Goal: Transaction & Acquisition: Purchase product/service

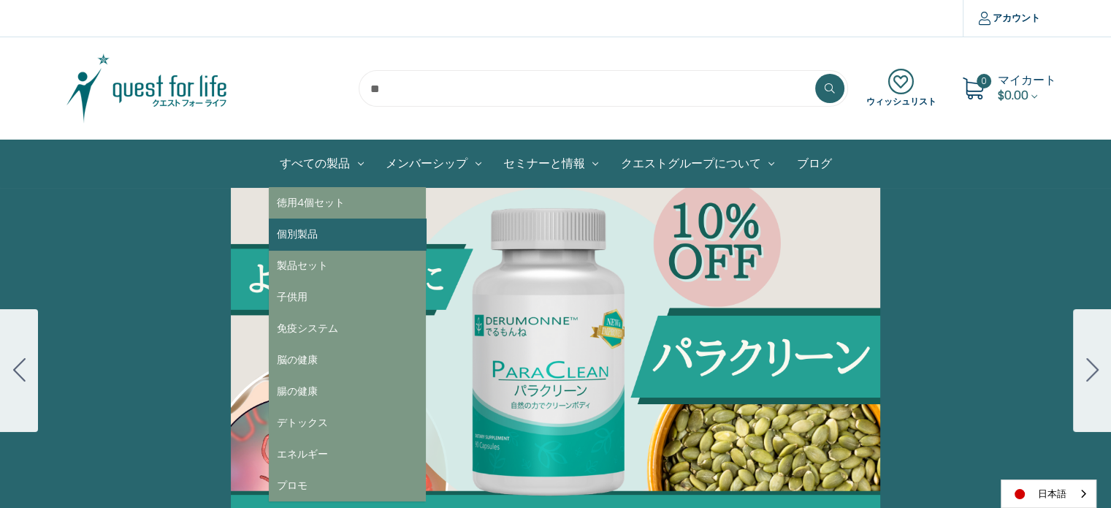
click at [323, 228] on link "個別製品" at bounding box center [347, 233] width 157 height 31
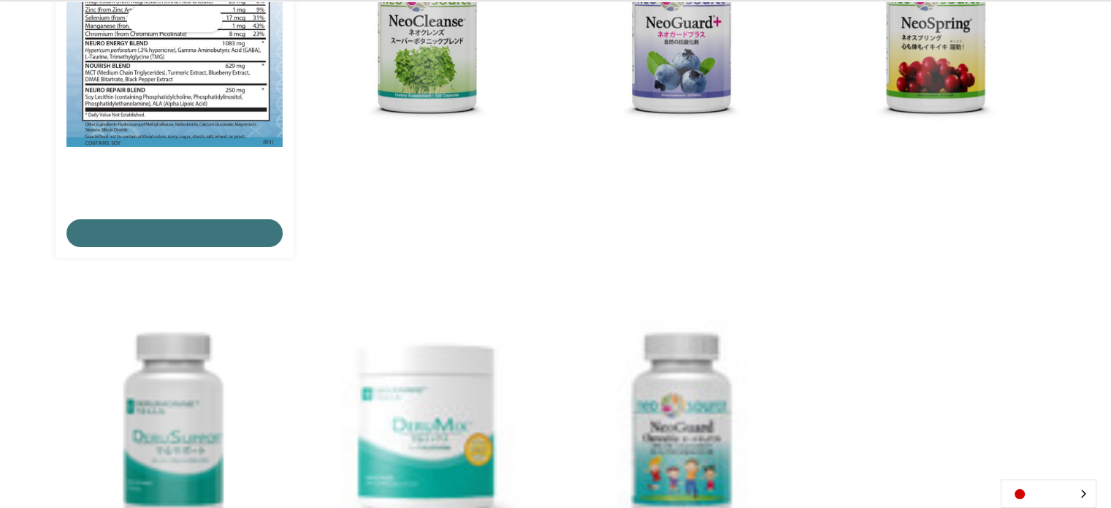
scroll to position [438, 0]
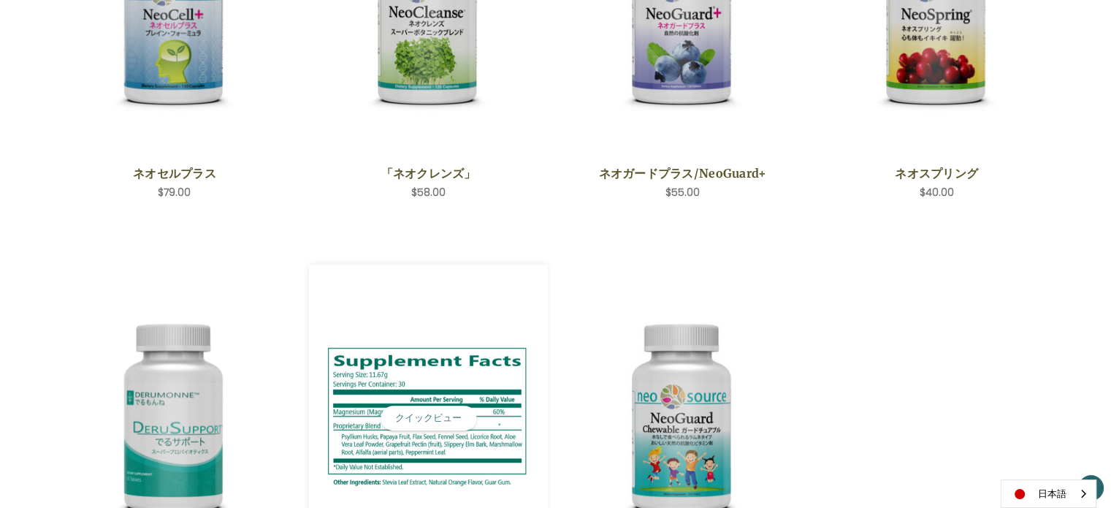
click at [391, 388] on img "DeruMix,$50.00\a" at bounding box center [428, 418] width 217 height 153
